Goal: Task Accomplishment & Management: Use online tool/utility

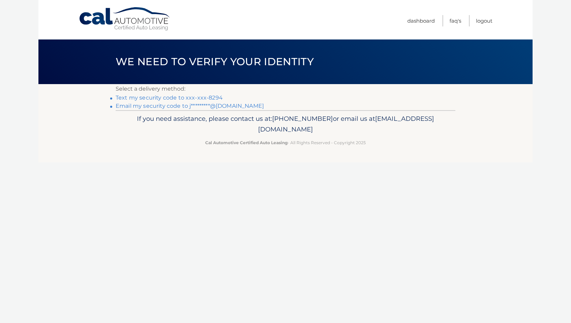
click at [205, 99] on link "Text my security code to xxx-xxx-8294" at bounding box center [169, 97] width 107 height 7
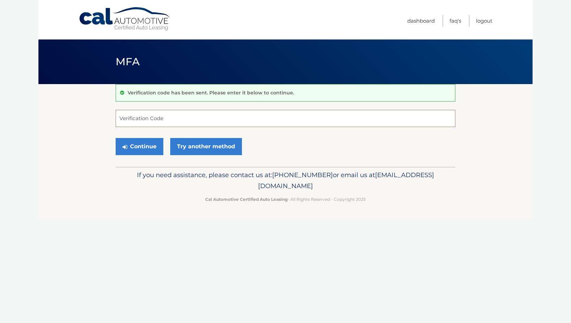
click at [135, 117] on input "Verification Code" at bounding box center [285, 118] width 339 height 17
type input "496885"
click at [143, 145] on button "Continue" at bounding box center [140, 146] width 48 height 17
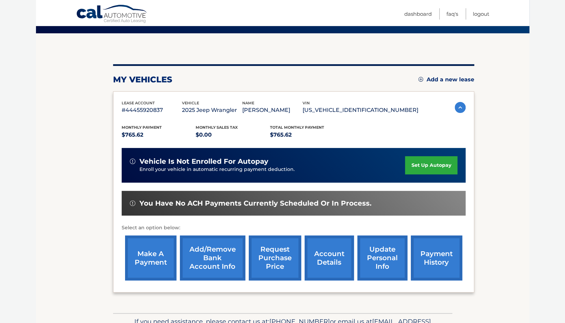
scroll to position [51, 0]
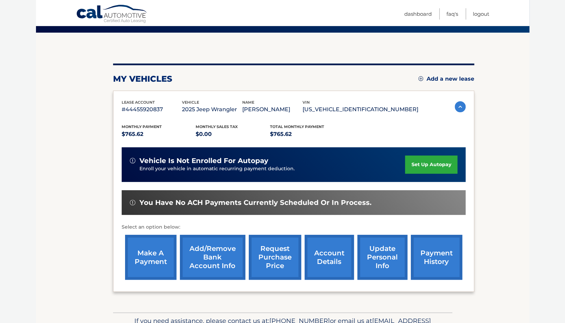
click at [147, 252] on link "make a payment" at bounding box center [150, 257] width 51 height 45
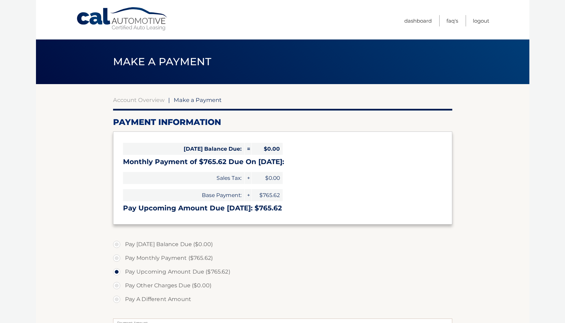
select select "MDFkOTc0OWMtNDVmMS00MzBhLWJmNjgtZTBhZWMzMjUwOWM3"
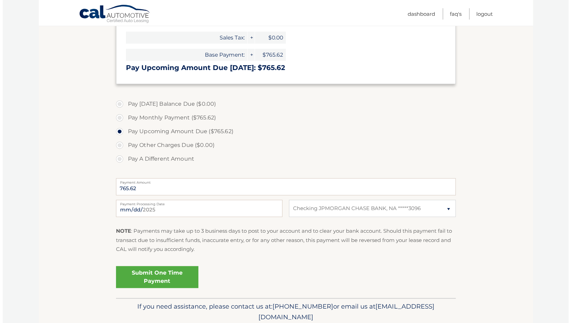
scroll to position [167, 0]
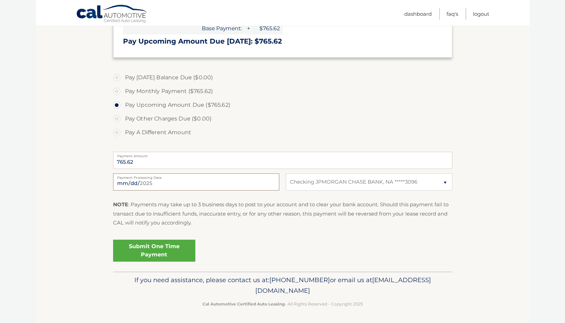
click at [155, 185] on input "[DATE]" at bounding box center [196, 181] width 166 height 17
type input "[DATE]"
click at [165, 253] on link "Submit One Time Payment" at bounding box center [154, 250] width 82 height 22
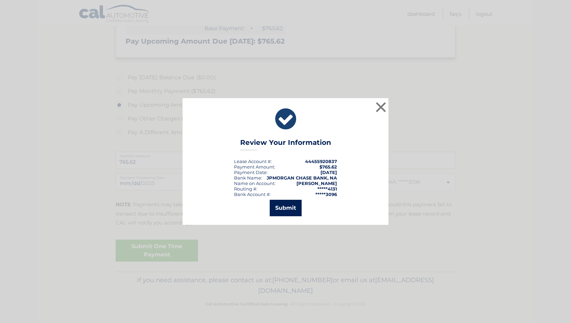
click at [287, 208] on button "Submit" at bounding box center [286, 208] width 32 height 16
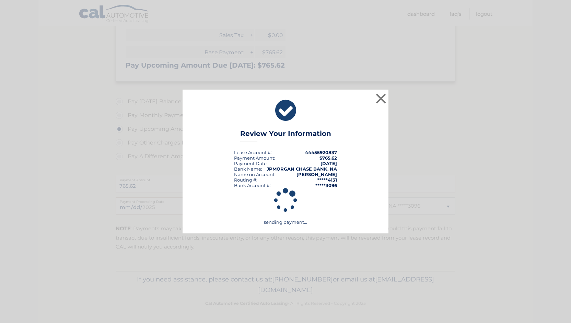
scroll to position [142, 0]
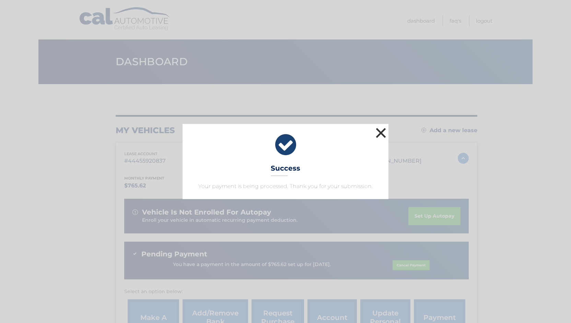
click at [380, 132] on button "×" at bounding box center [381, 133] width 14 height 14
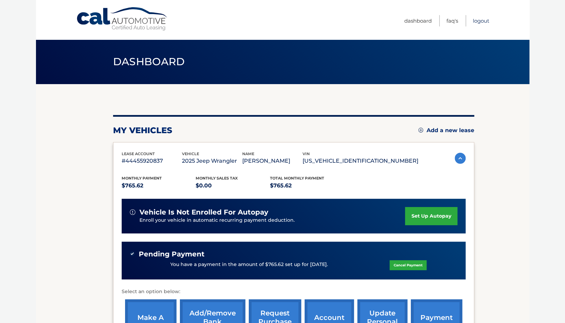
click at [481, 21] on link "Logout" at bounding box center [481, 20] width 16 height 11
